Goal: Transaction & Acquisition: Download file/media

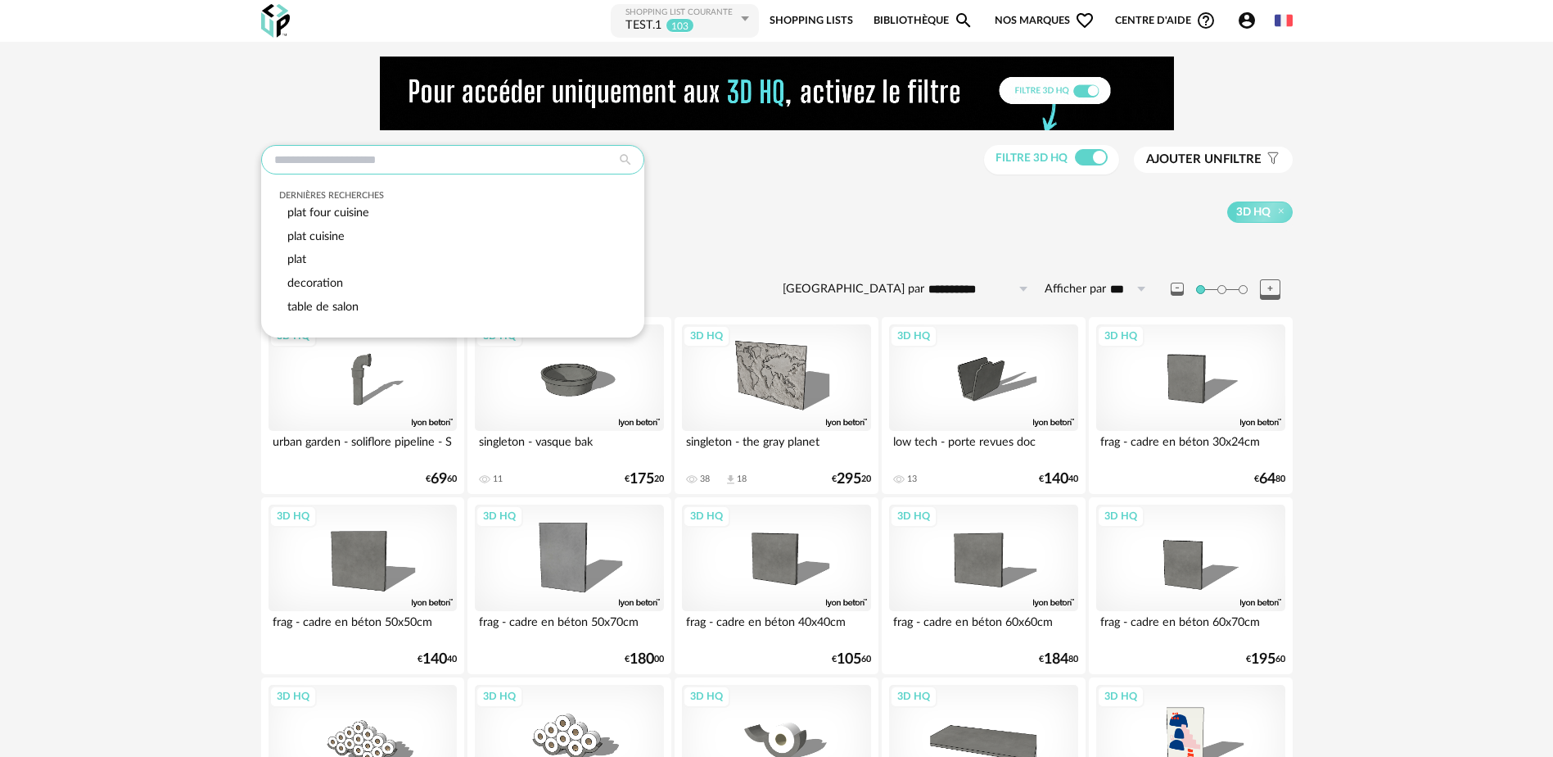
click at [323, 156] on input "text" at bounding box center [452, 159] width 383 height 29
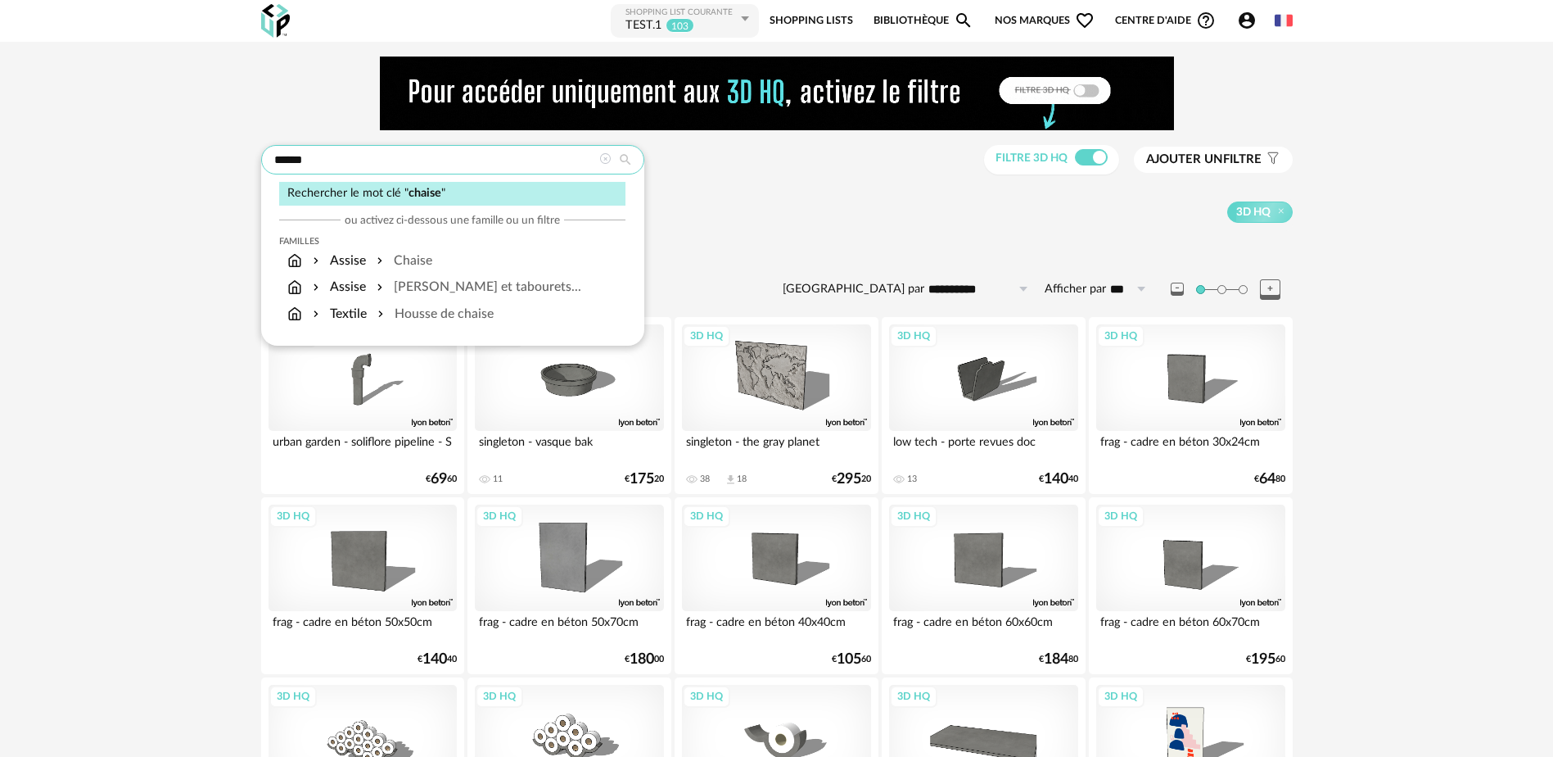
type input "******"
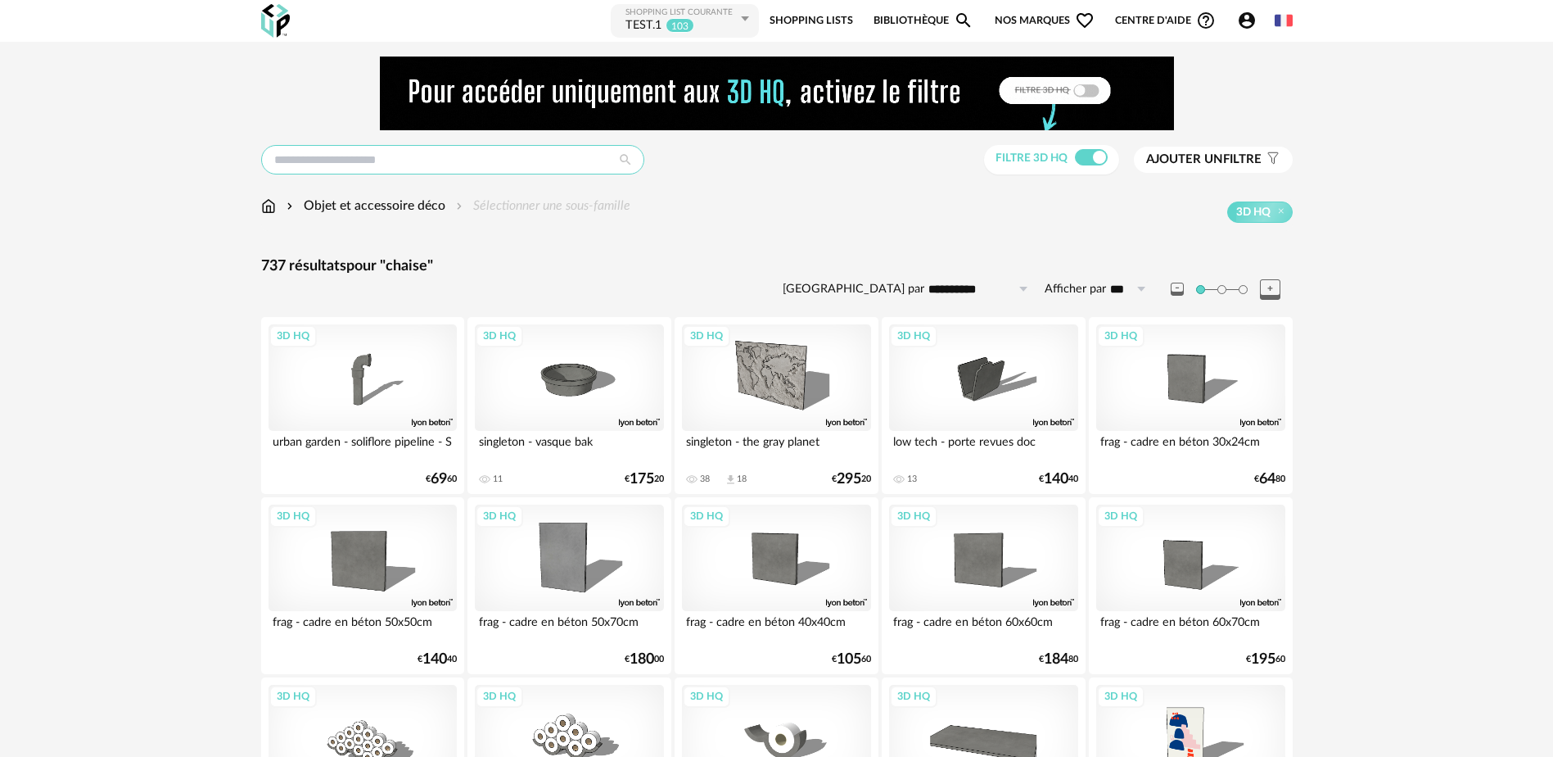
type input "******"
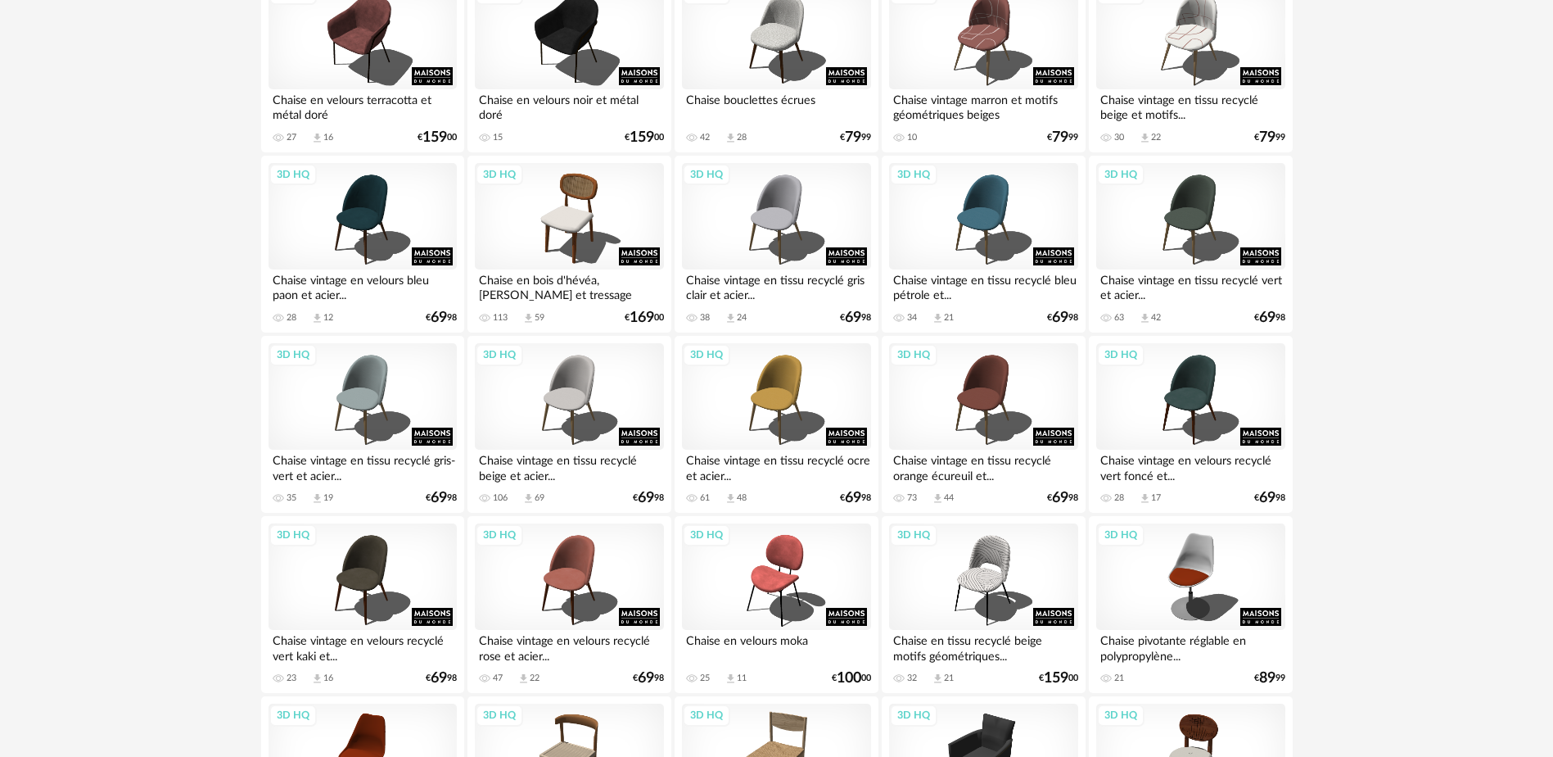
scroll to position [1802, 0]
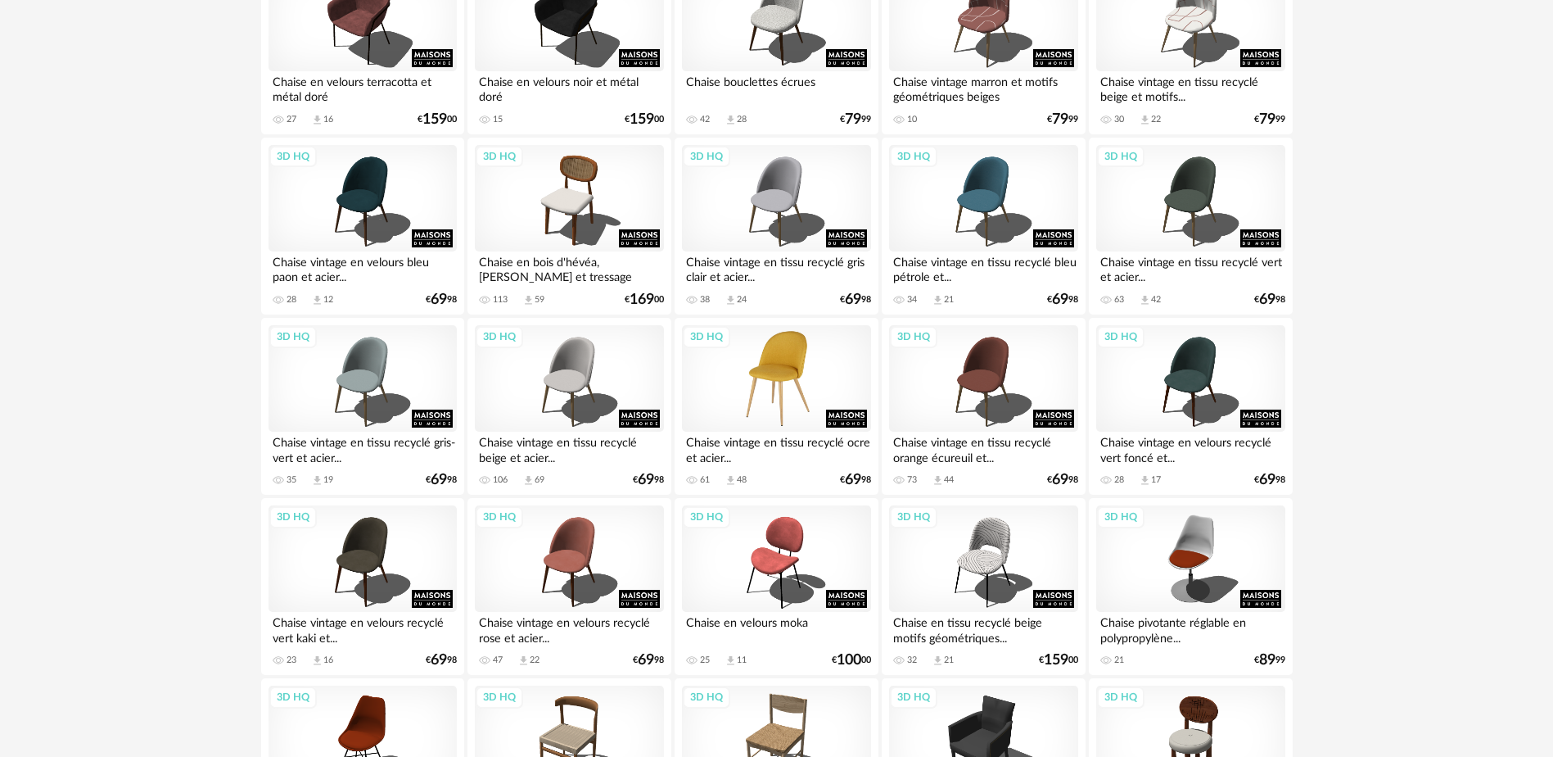
click at [785, 378] on div "3D HQ" at bounding box center [776, 378] width 188 height 106
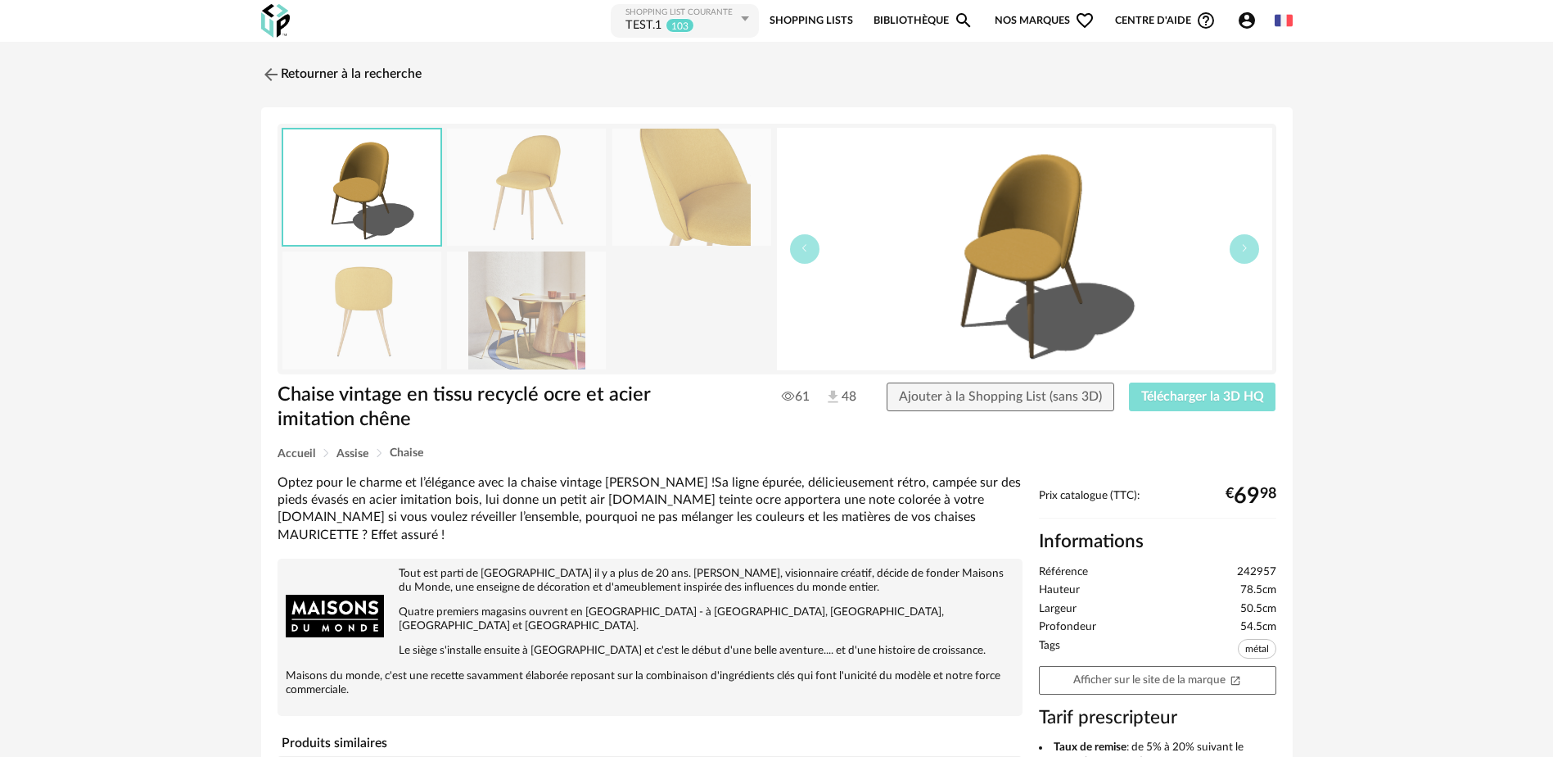
click at [1200, 400] on span "Télécharger la 3D HQ" at bounding box center [1203, 396] width 123 height 13
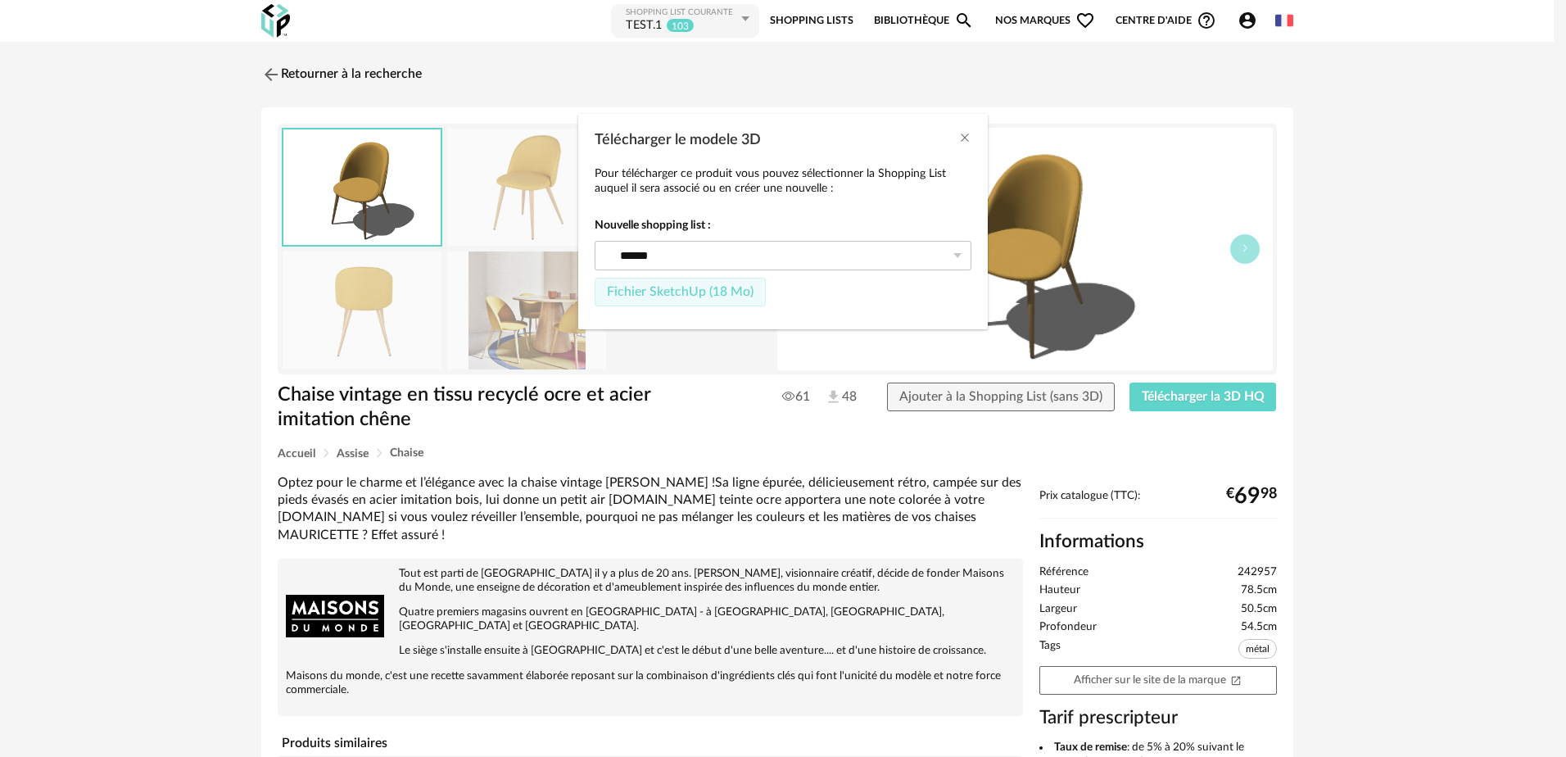
click at [636, 295] on span "Fichier SketchUp (18 Mo)" at bounding box center [680, 291] width 147 height 13
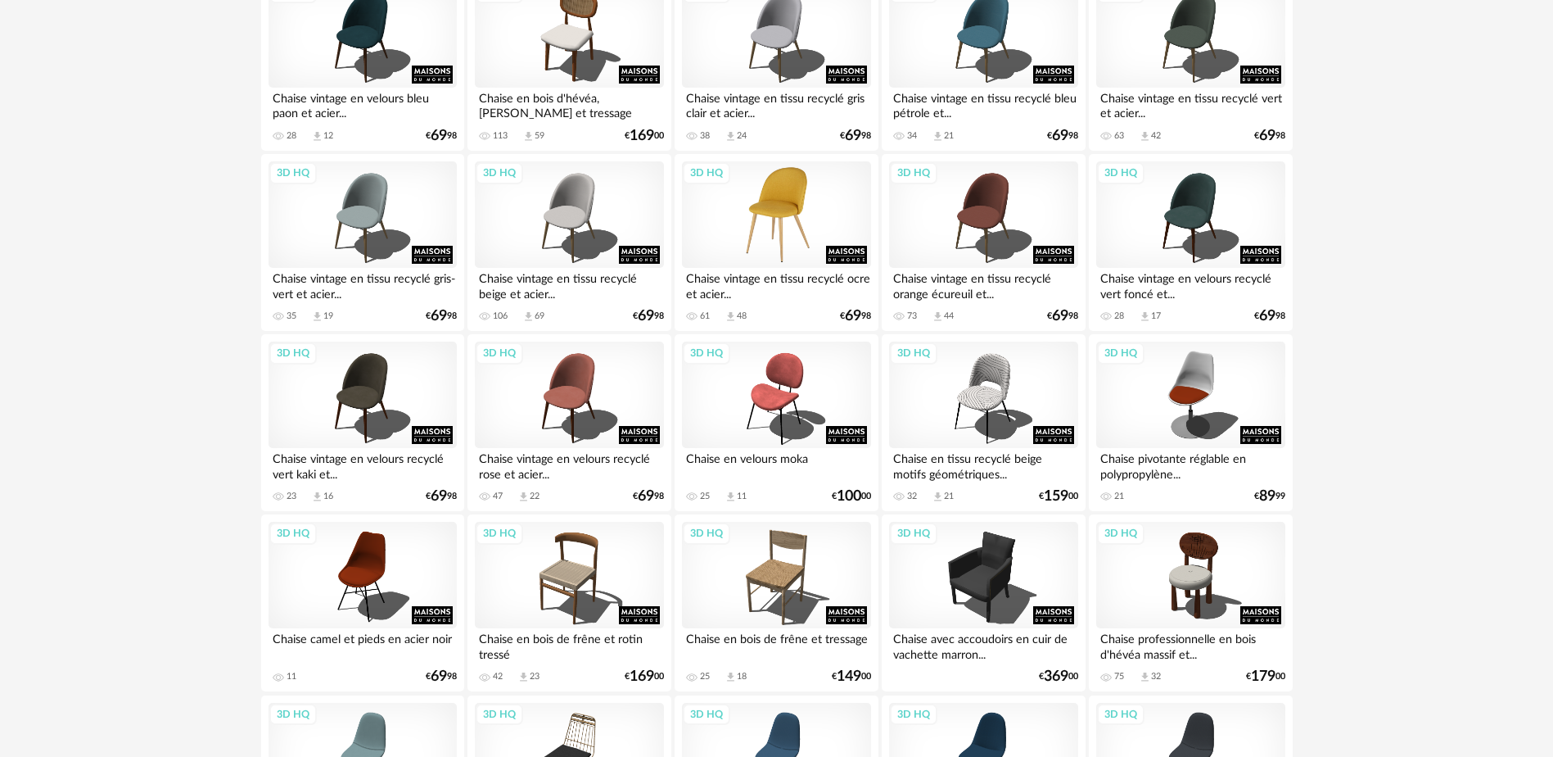
scroll to position [2047, 0]
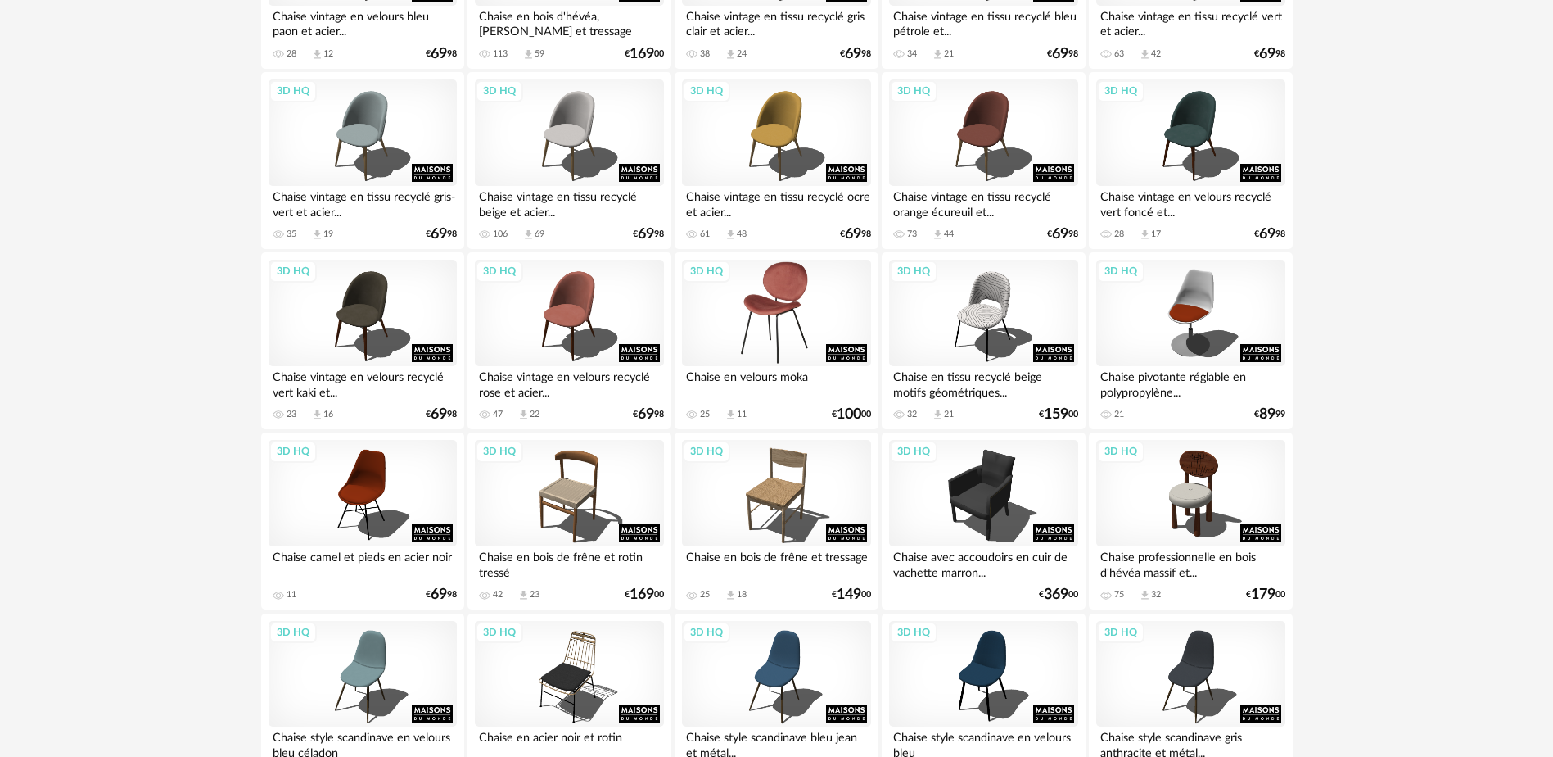
click at [772, 308] on div "3D HQ" at bounding box center [776, 313] width 188 height 106
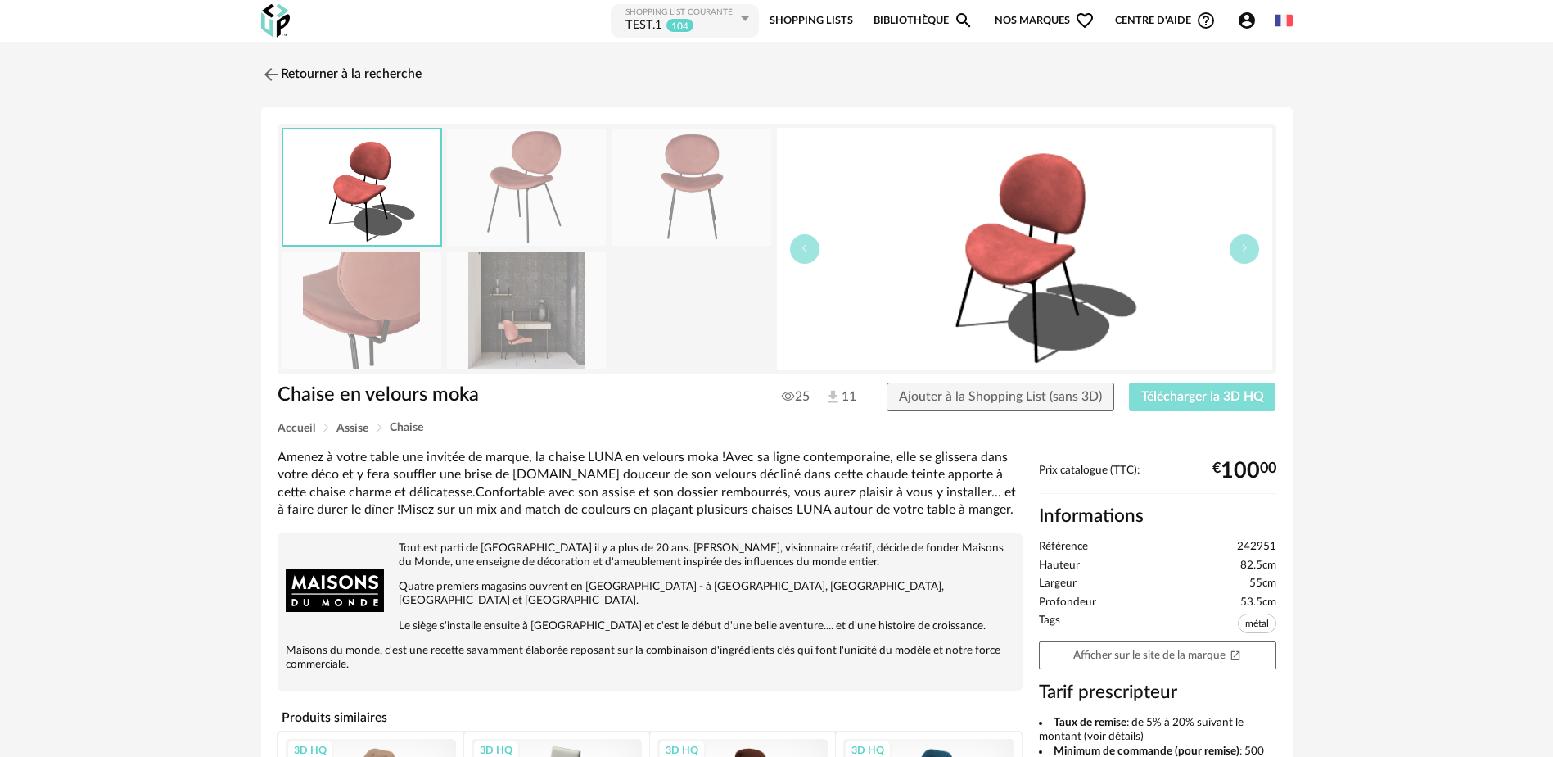
click at [1198, 395] on span "Télécharger la 3D HQ" at bounding box center [1203, 396] width 123 height 13
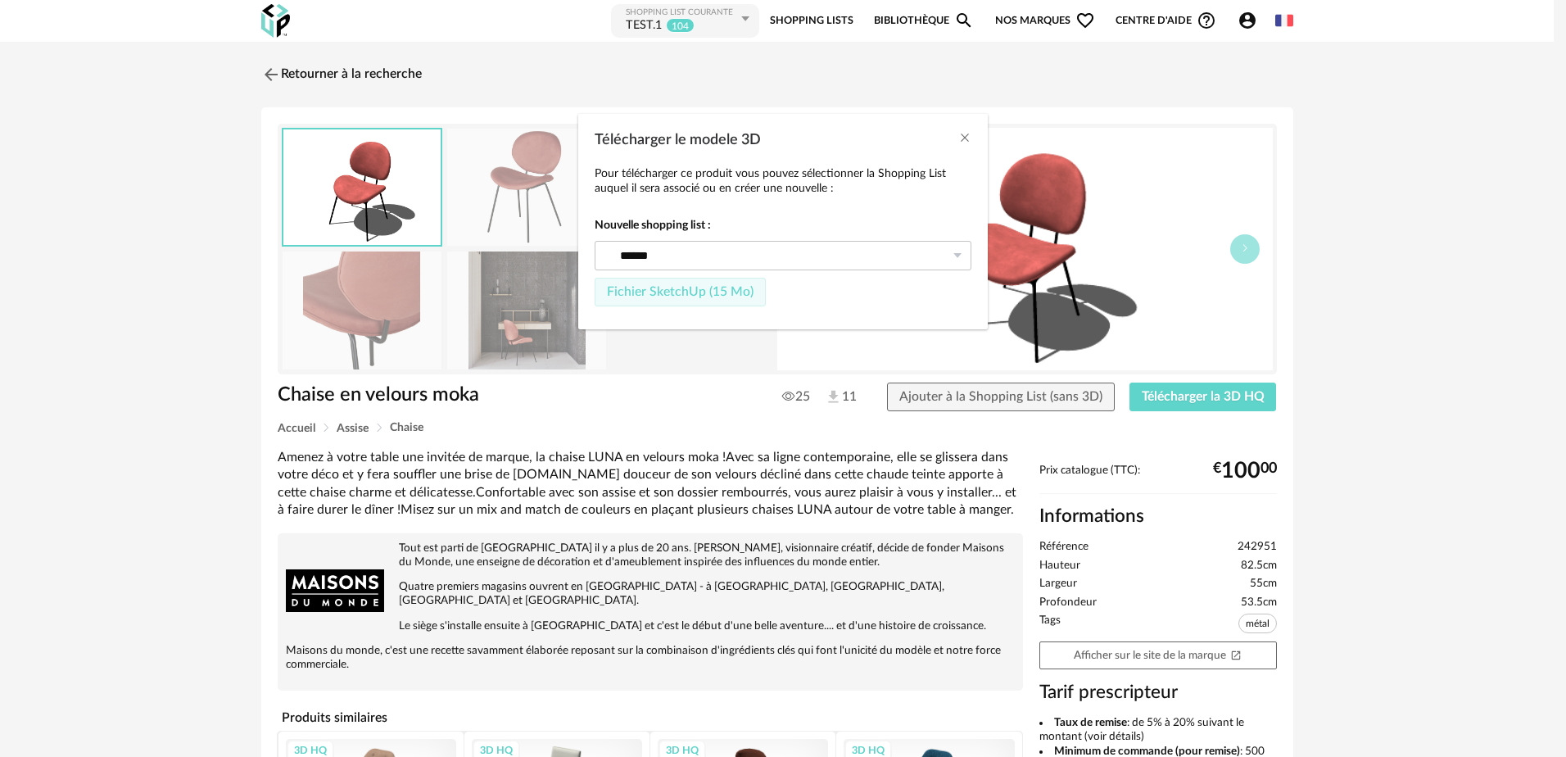
click at [658, 287] on span "Fichier SketchUp (15 Mo)" at bounding box center [680, 291] width 147 height 13
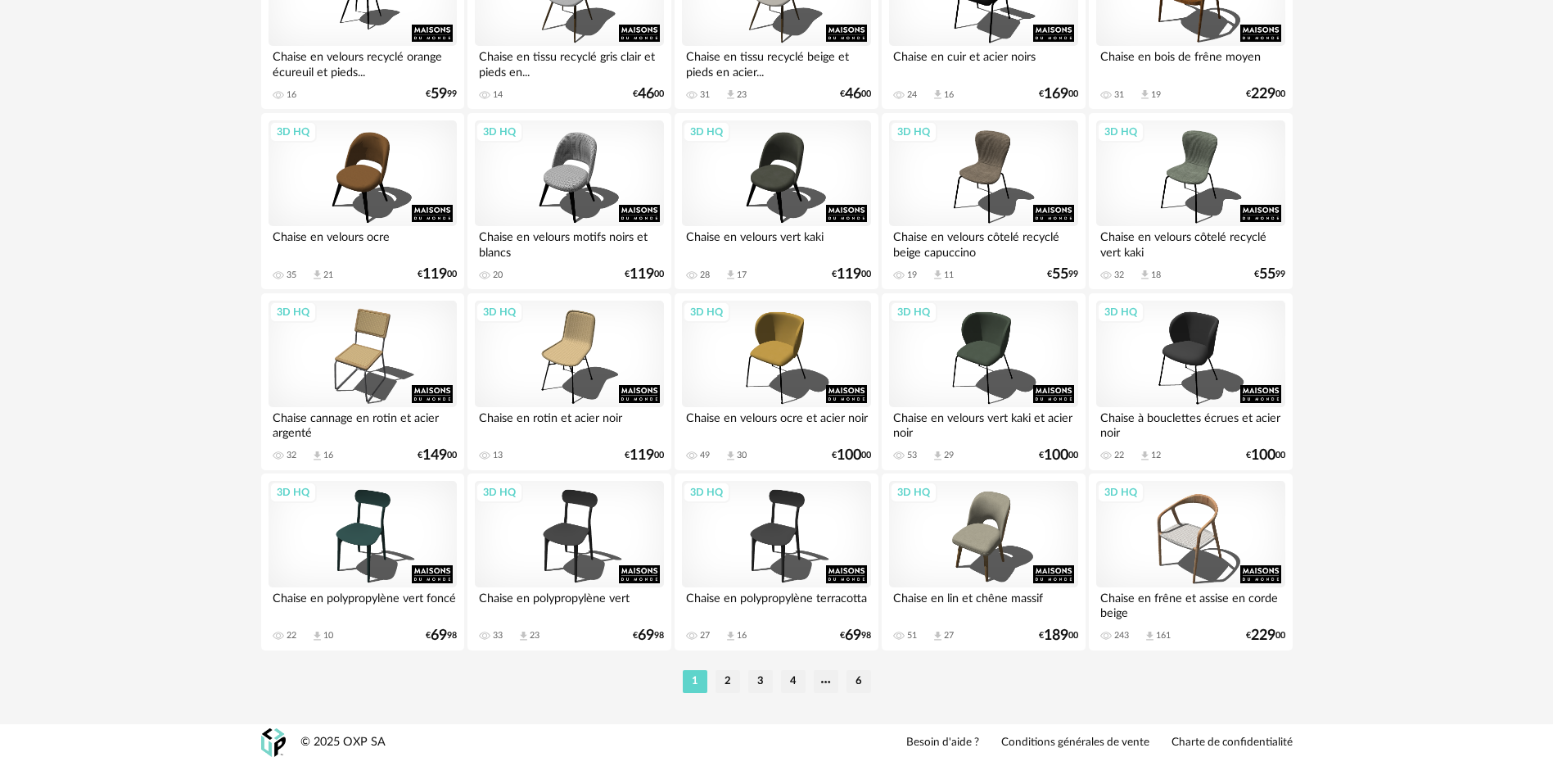
scroll to position [3272, 0]
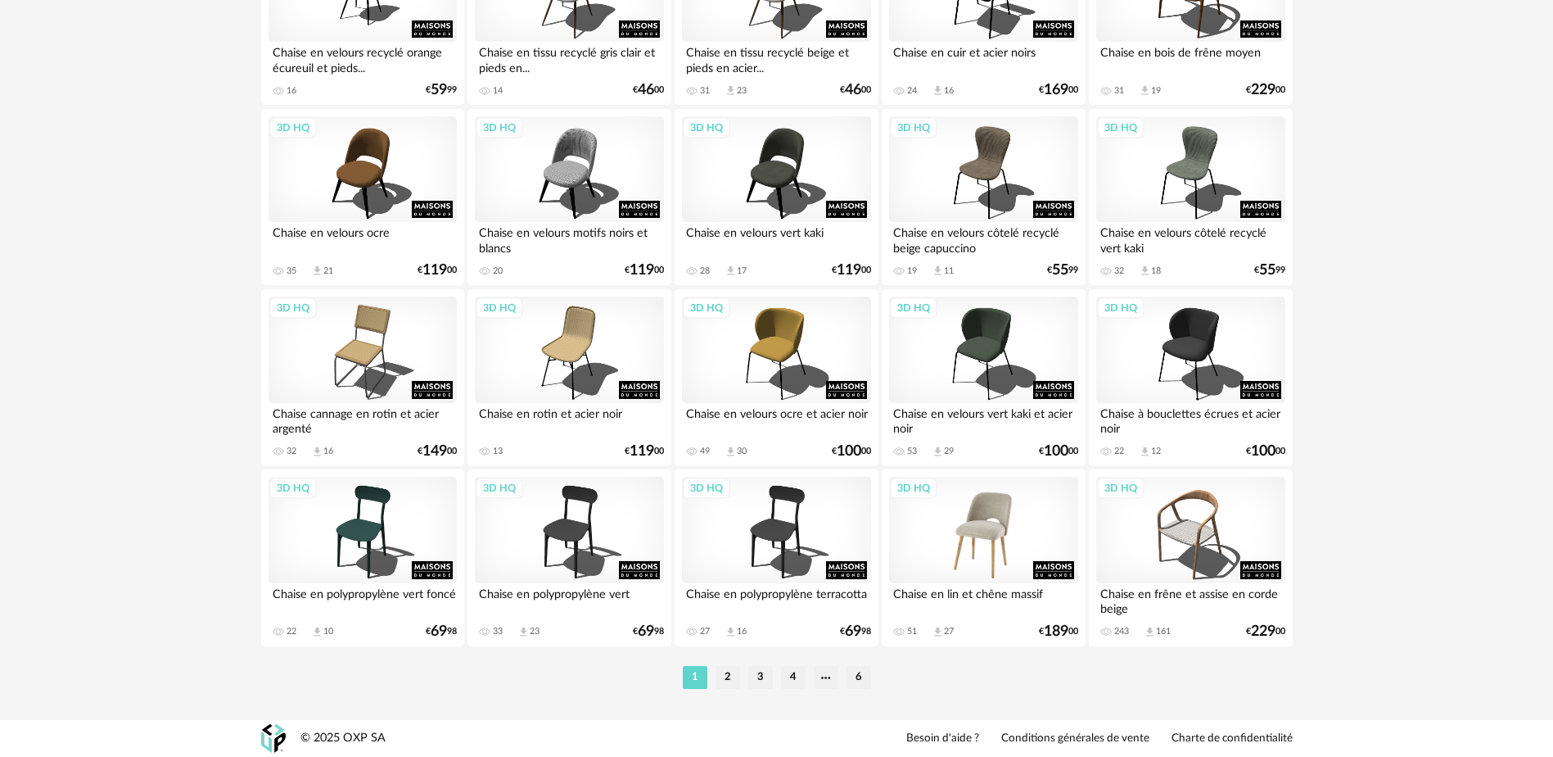
click at [993, 530] on div "3D HQ" at bounding box center [983, 530] width 188 height 106
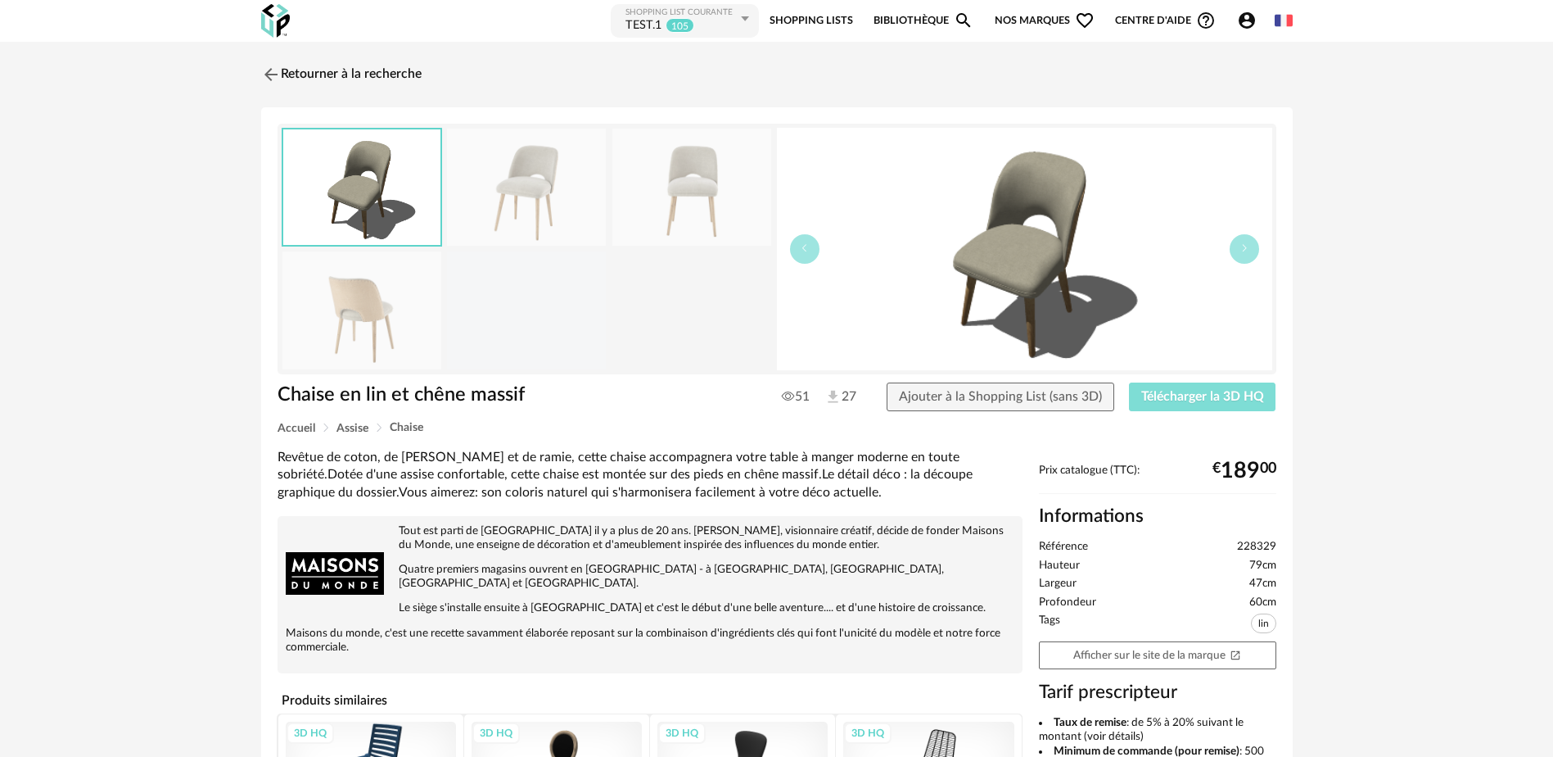
click at [1160, 396] on span "Télécharger la 3D HQ" at bounding box center [1203, 396] width 123 height 13
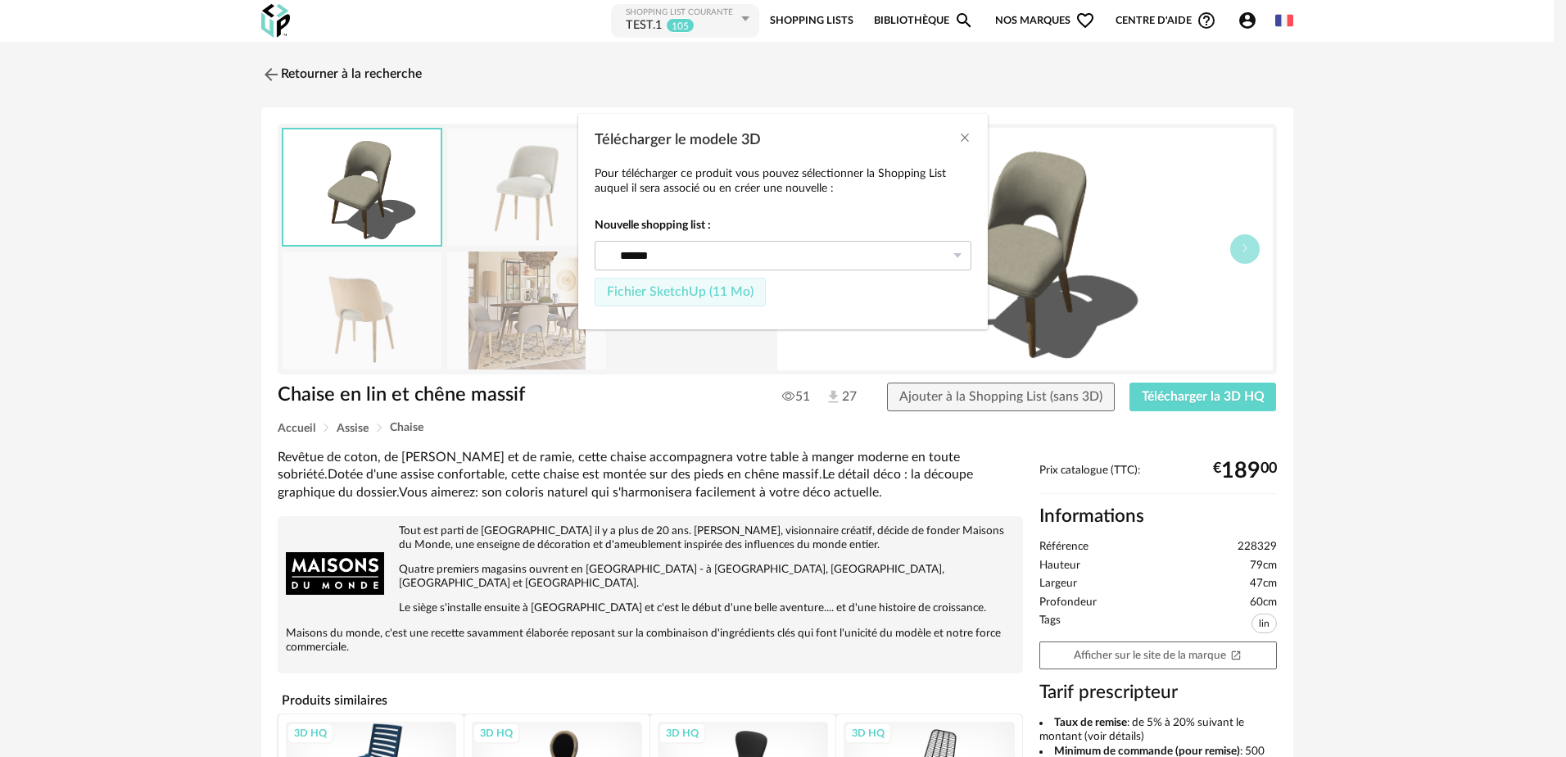
click at [645, 293] on span "Fichier SketchUp (11 Mo)" at bounding box center [680, 291] width 147 height 13
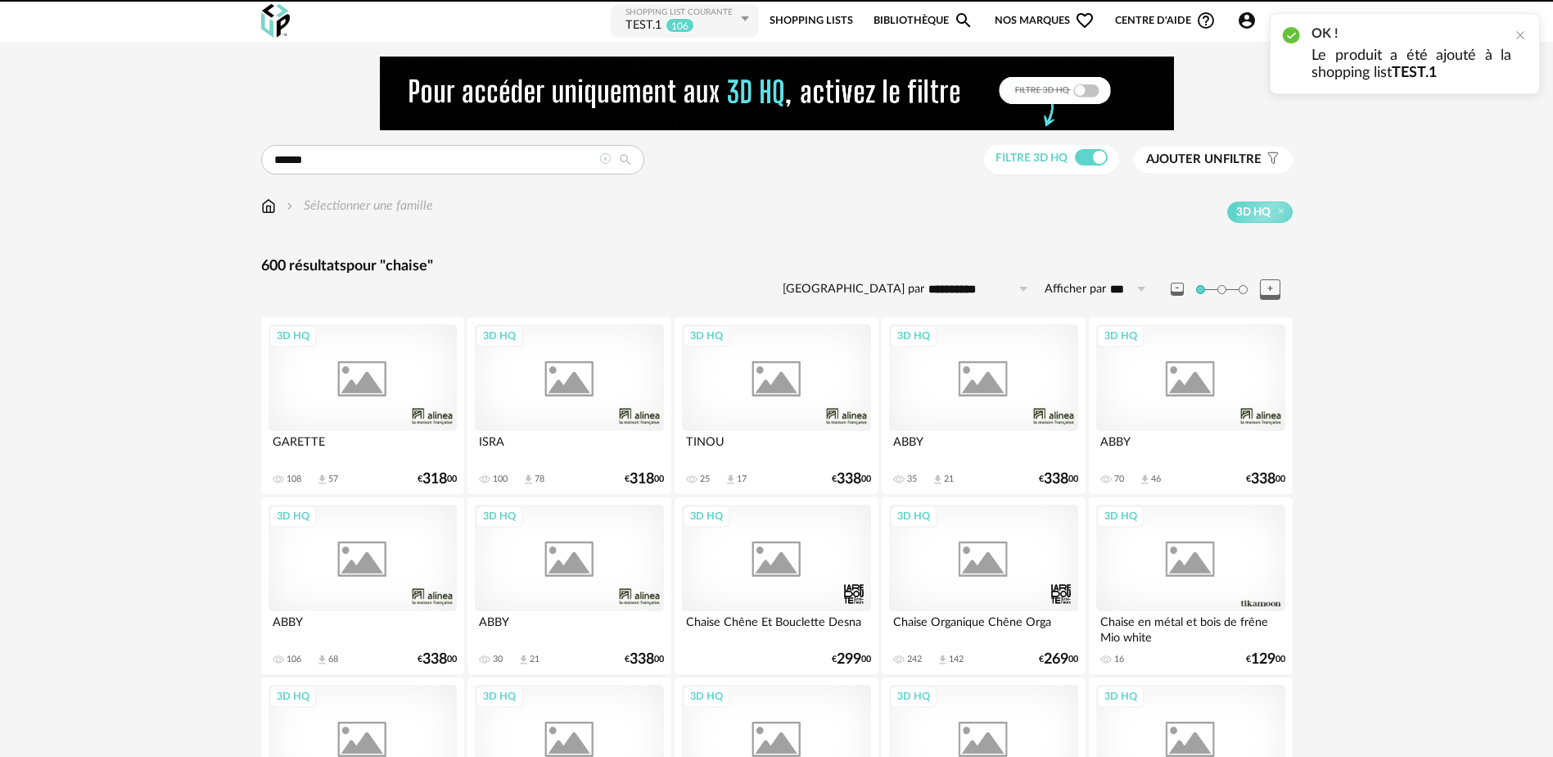
scroll to position [3272, 0]
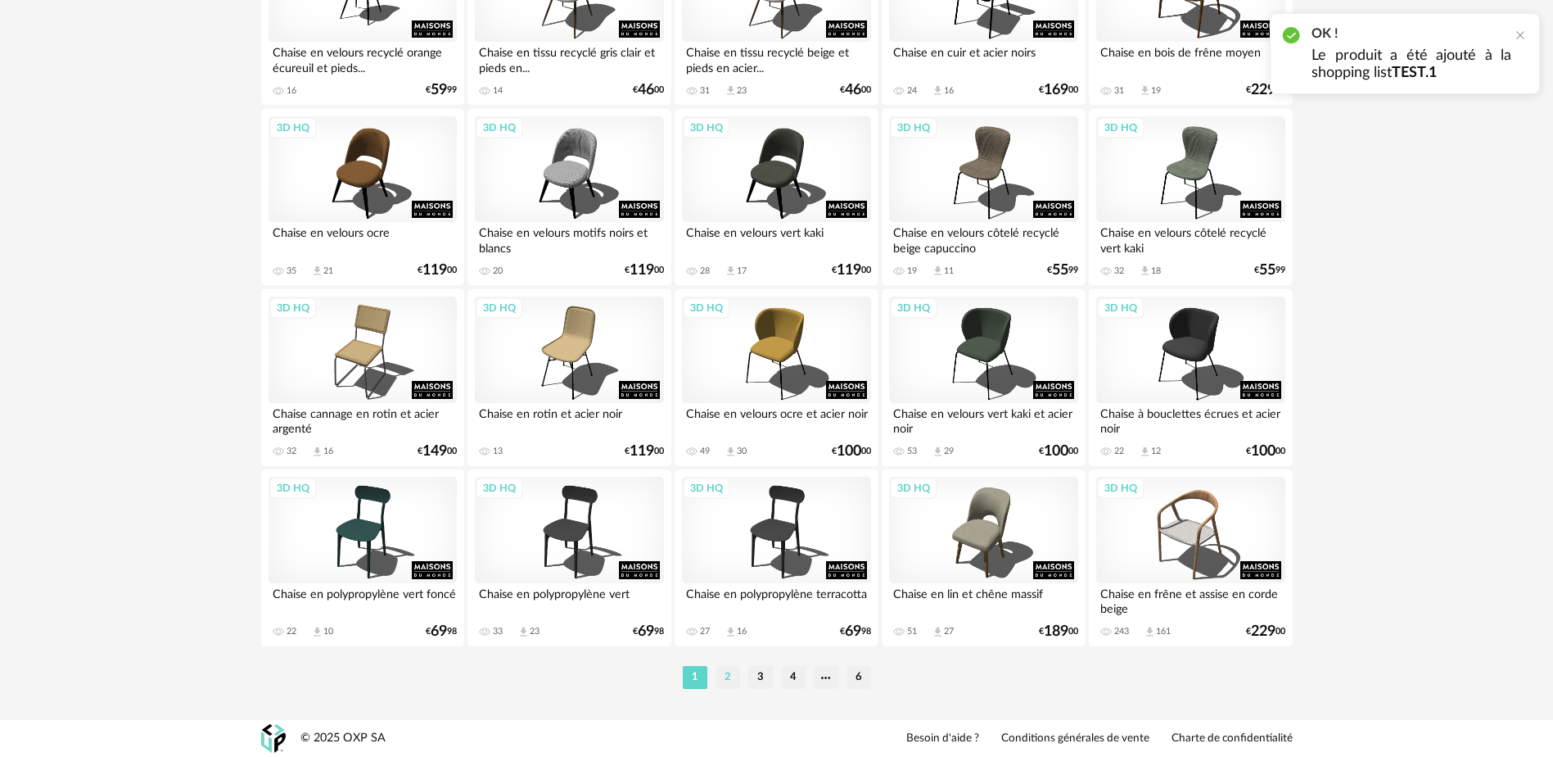
click at [726, 680] on li "2" at bounding box center [728, 677] width 25 height 23
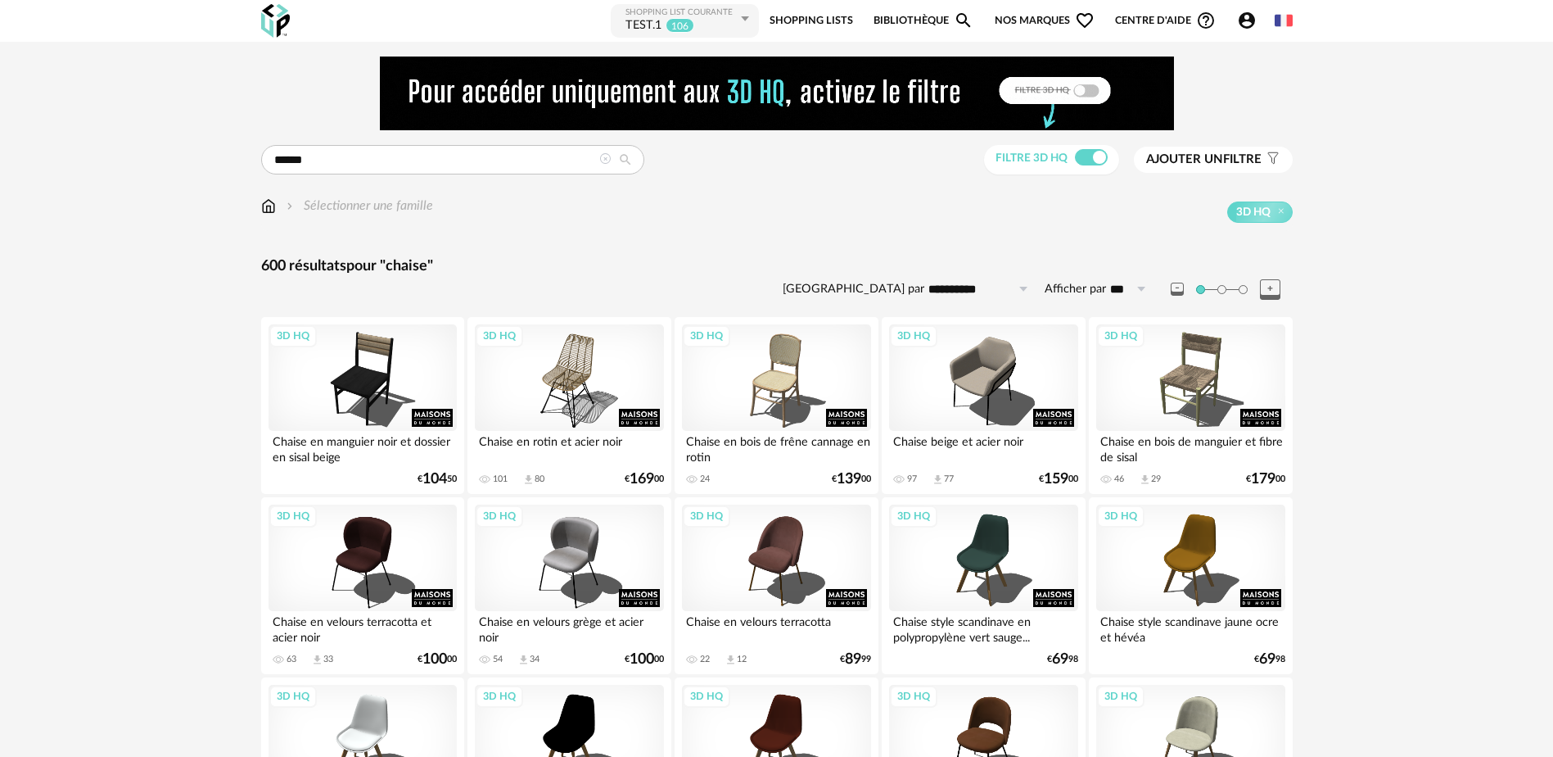
click at [604, 159] on icon at bounding box center [604, 158] width 11 height 11
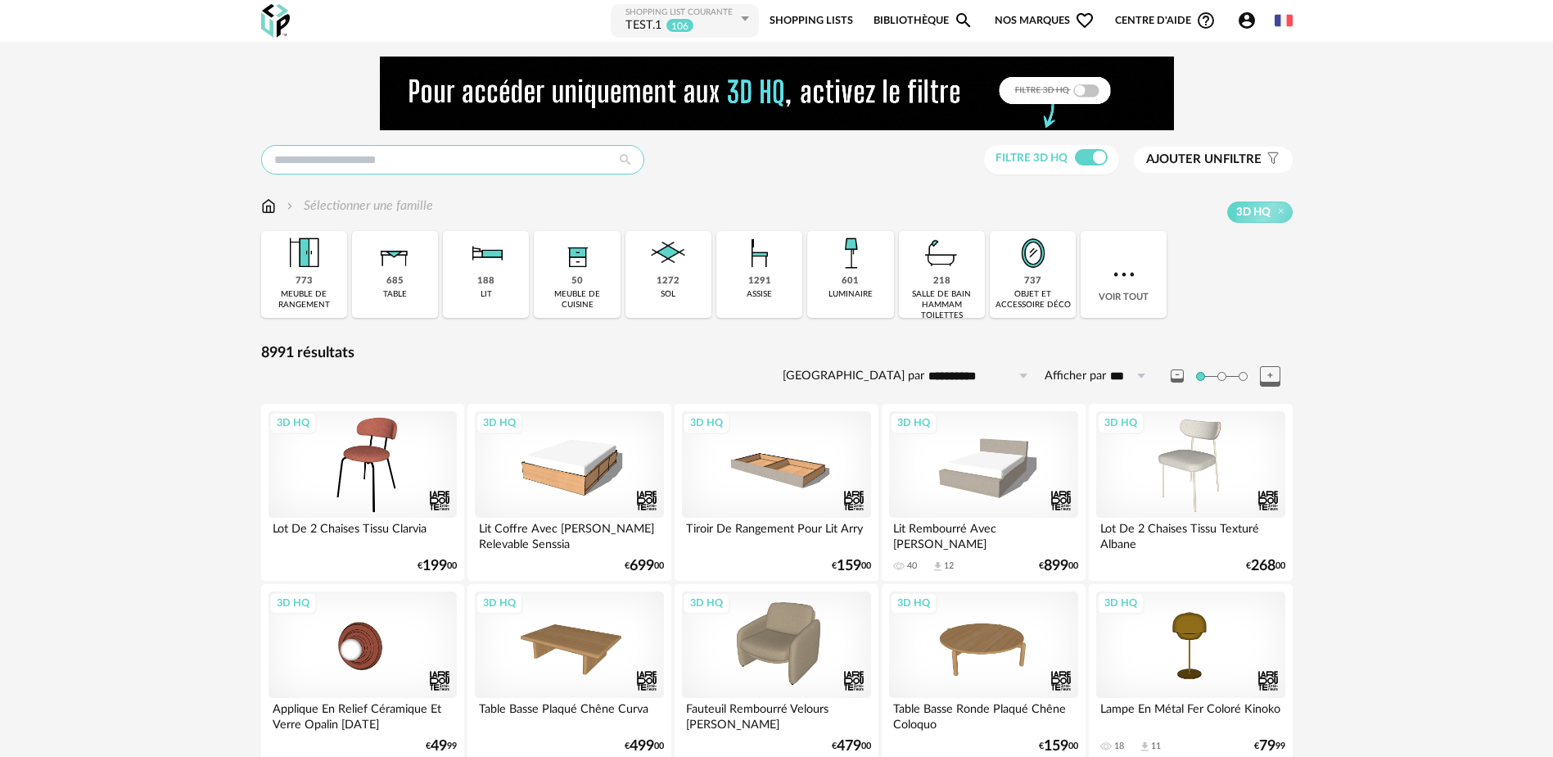
click at [502, 162] on input "text" at bounding box center [452, 159] width 383 height 29
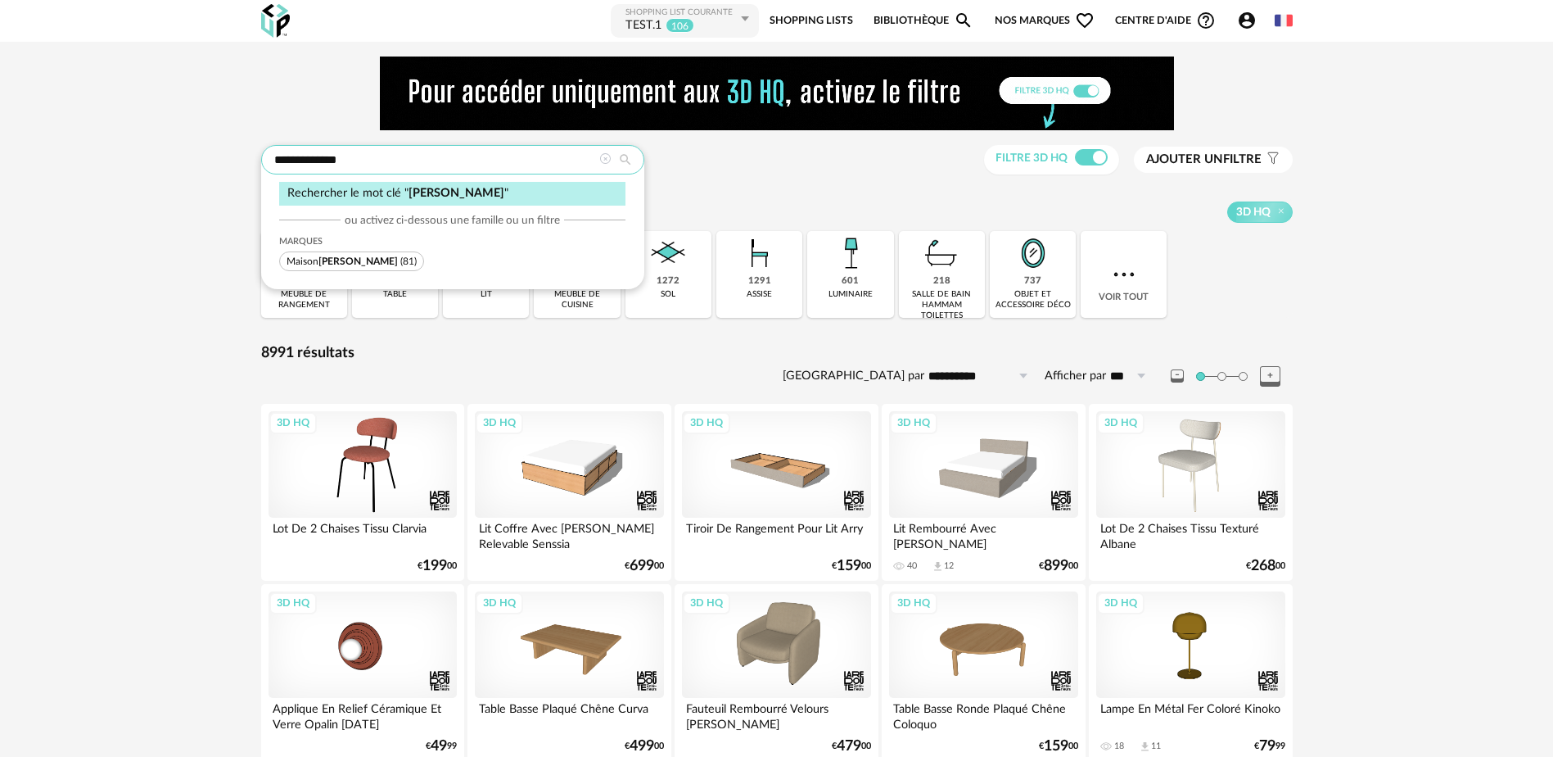
type input "**********"
click at [345, 261] on span "[PERSON_NAME]" at bounding box center [358, 261] width 79 height 10
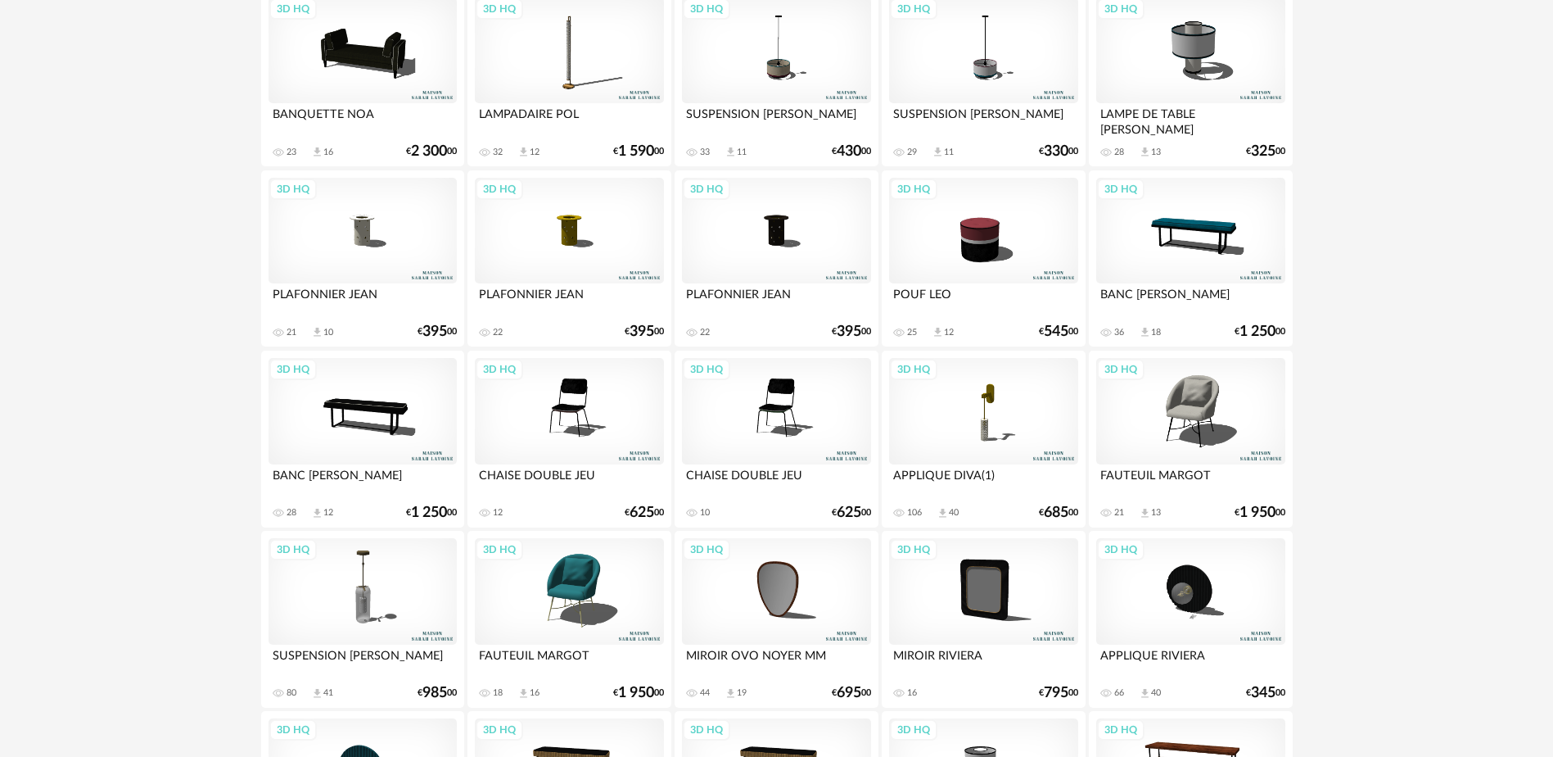
scroll to position [1310, 0]
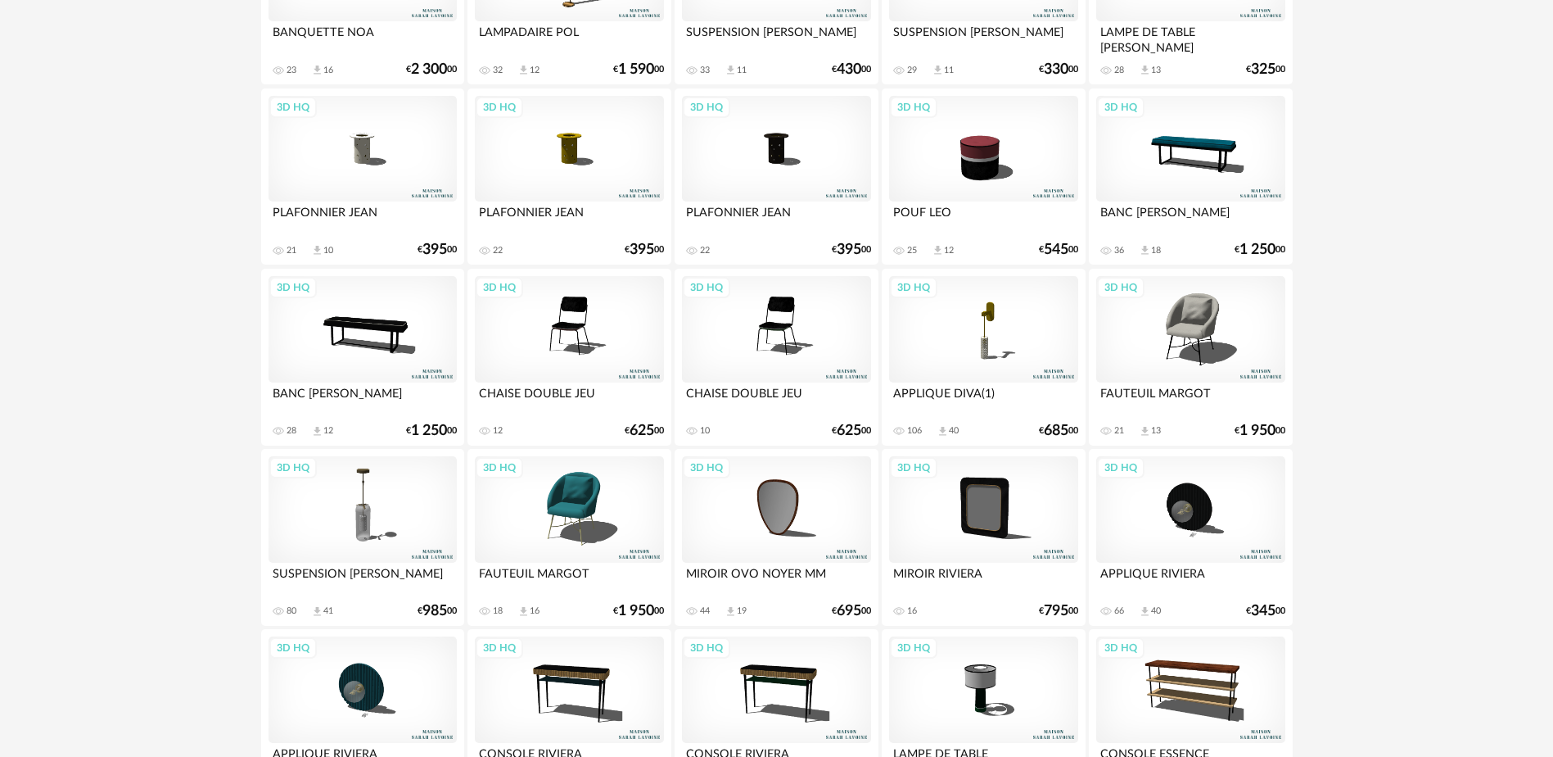
click at [574, 331] on div "3D HQ" at bounding box center [569, 329] width 188 height 106
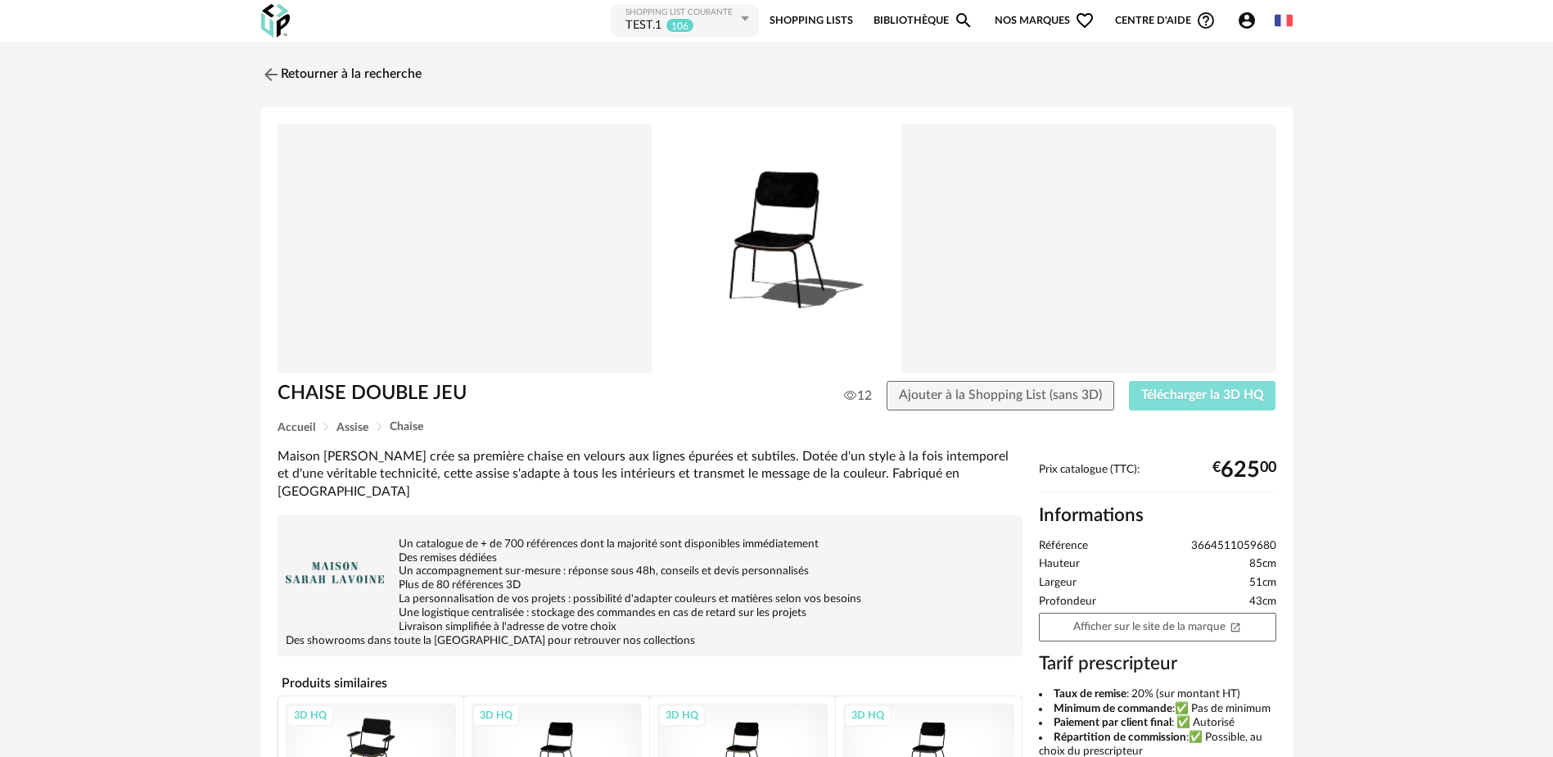
click at [1221, 400] on span "Télécharger la 3D HQ" at bounding box center [1203, 394] width 123 height 13
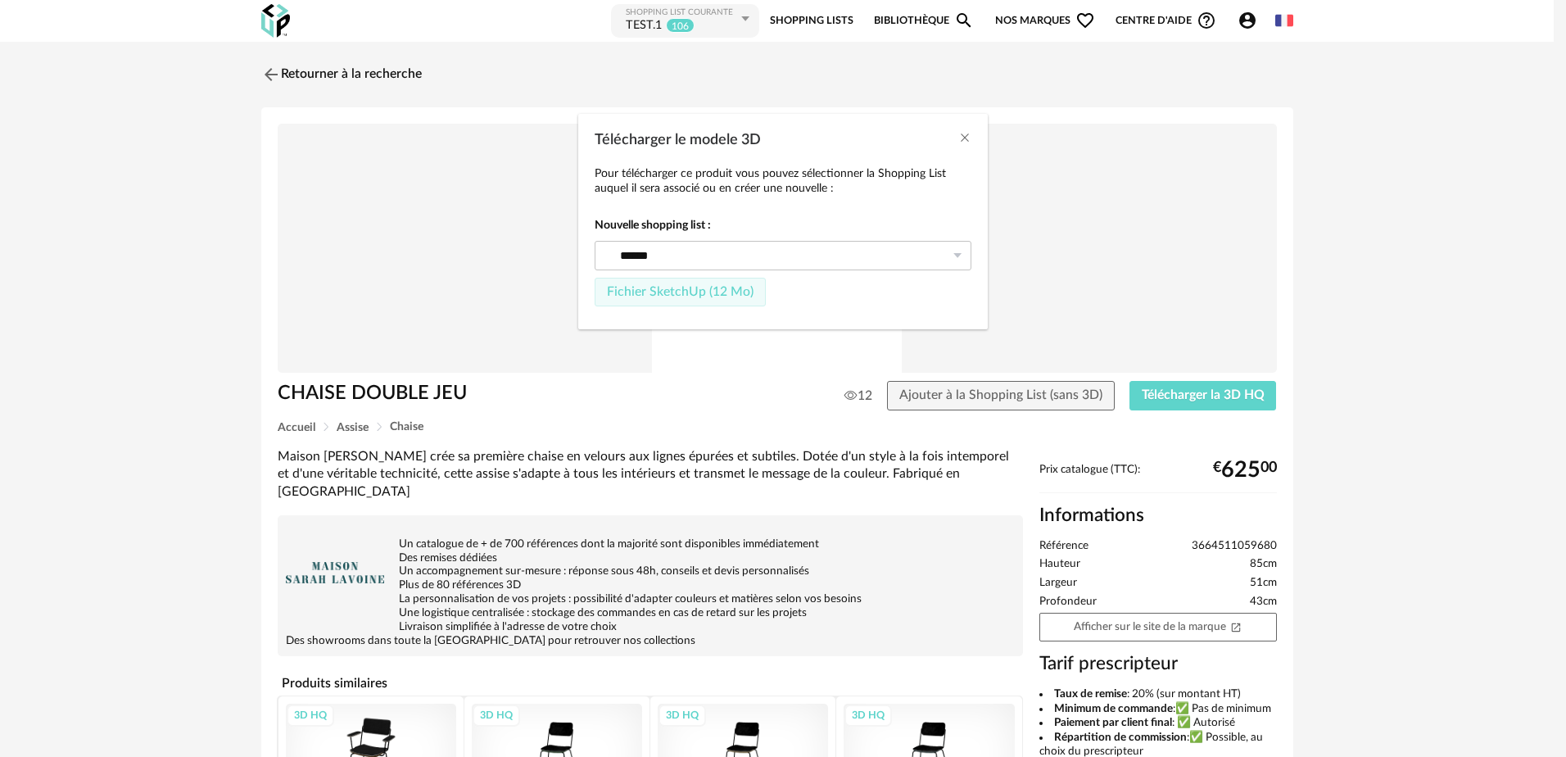
click at [628, 292] on span "Fichier SketchUp (12 Mo)" at bounding box center [680, 291] width 147 height 13
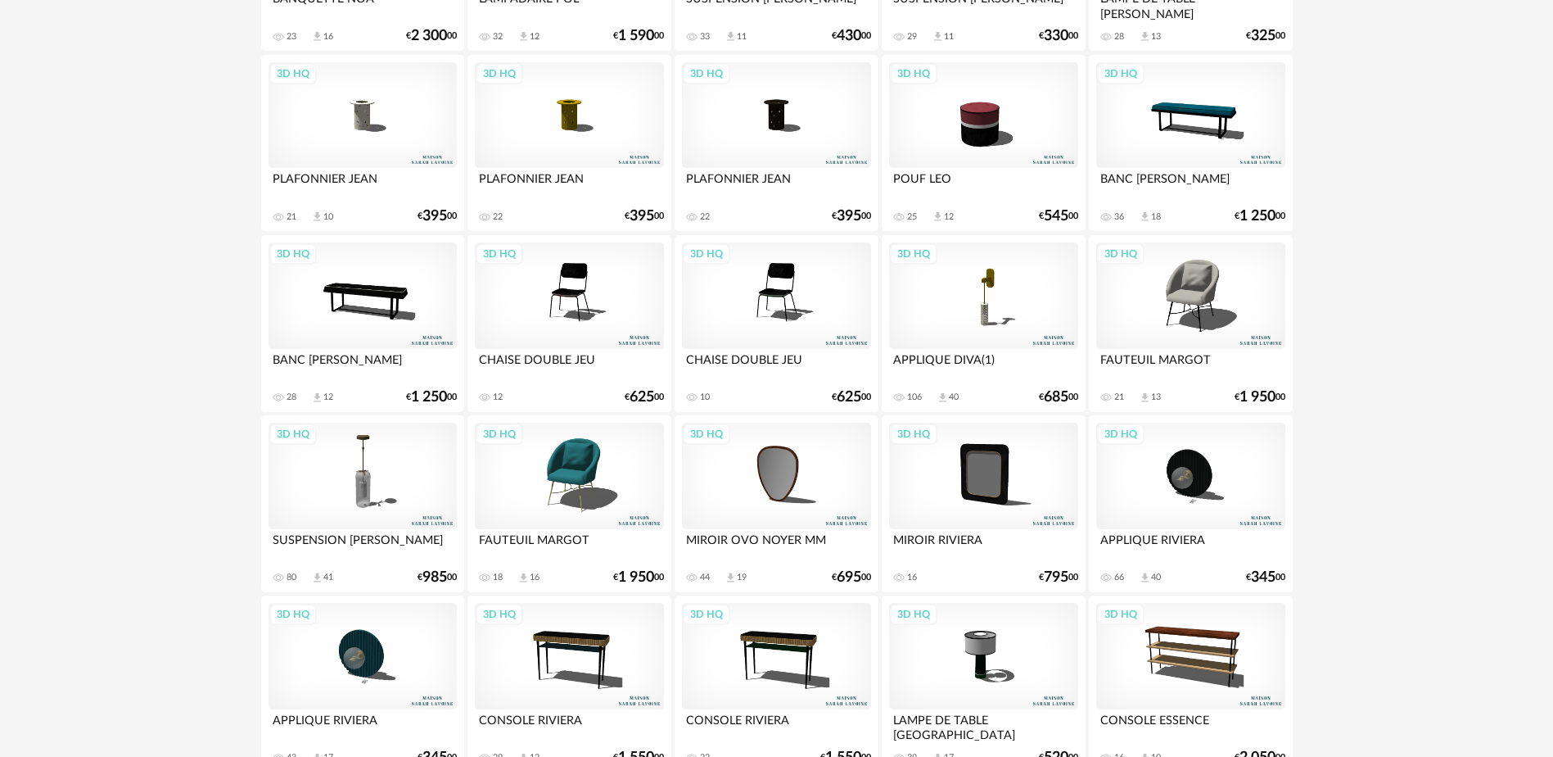
scroll to position [1343, 0]
click at [773, 296] on div "3D HQ" at bounding box center [776, 296] width 188 height 106
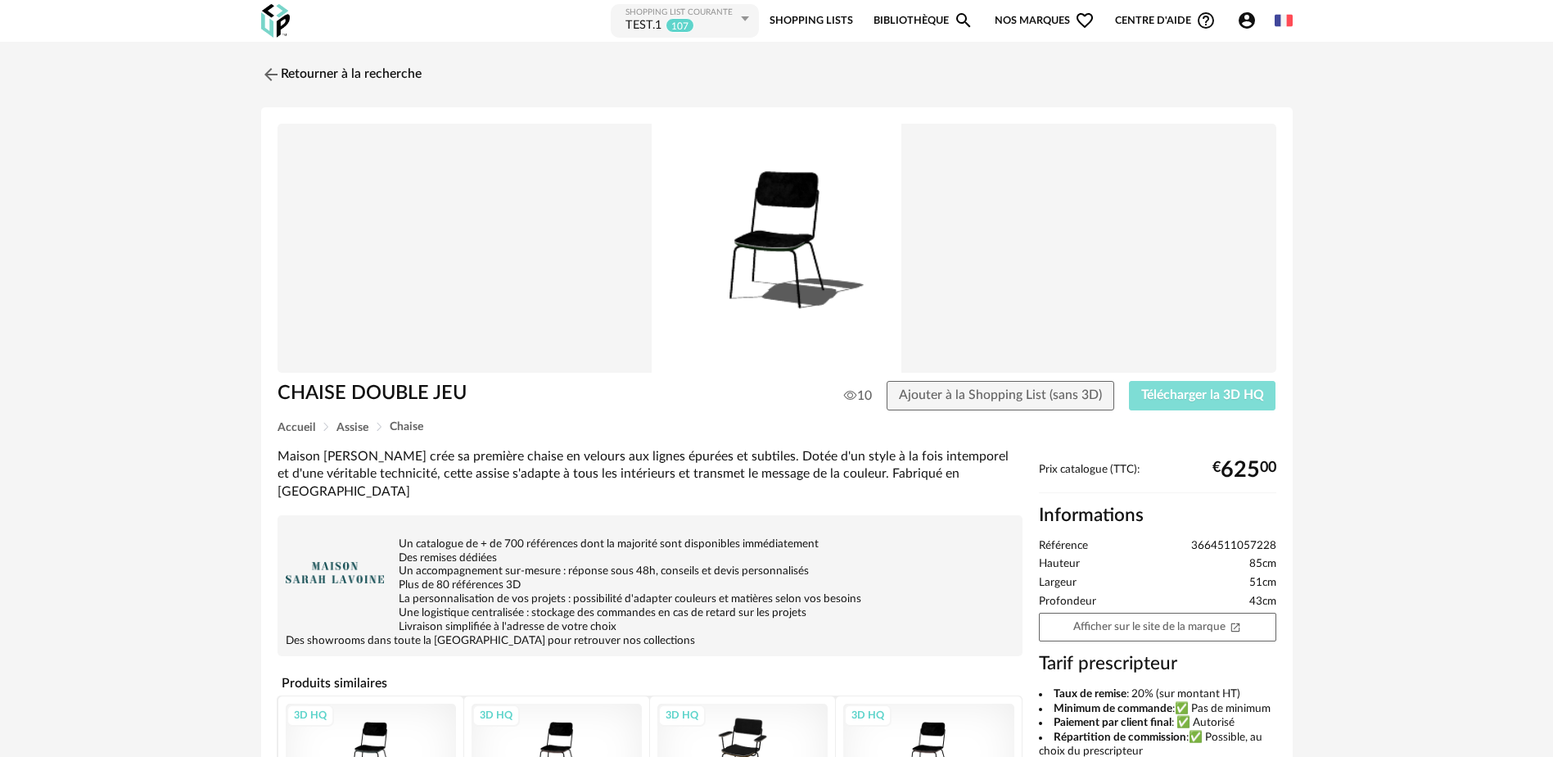
click at [1154, 397] on span "Télécharger la 3D HQ" at bounding box center [1203, 394] width 123 height 13
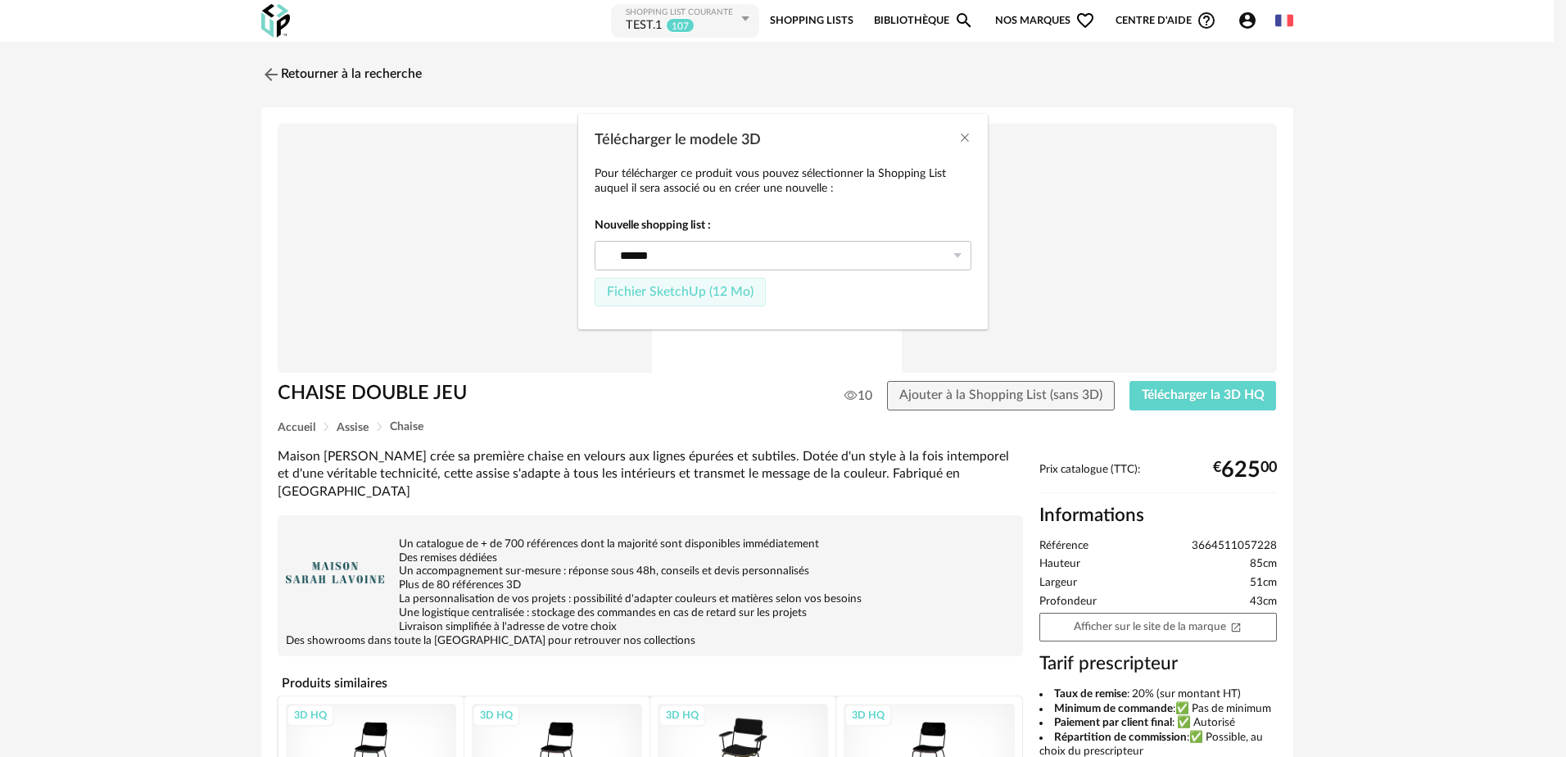
click at [677, 293] on span "Fichier SketchUp (12 Mo)" at bounding box center [680, 291] width 147 height 13
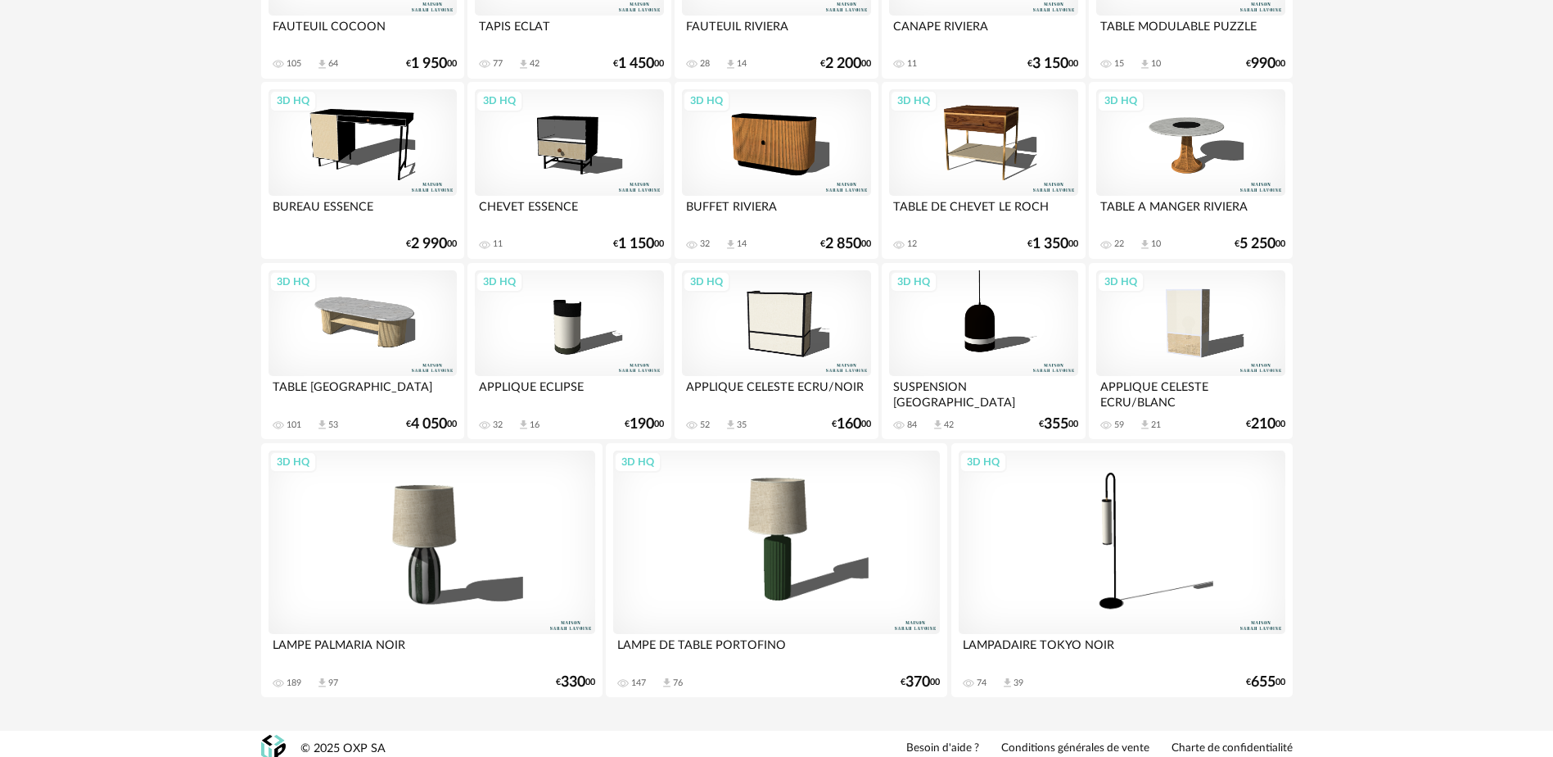
scroll to position [2408, 0]
